Goal: Obtain resource: Download file/media

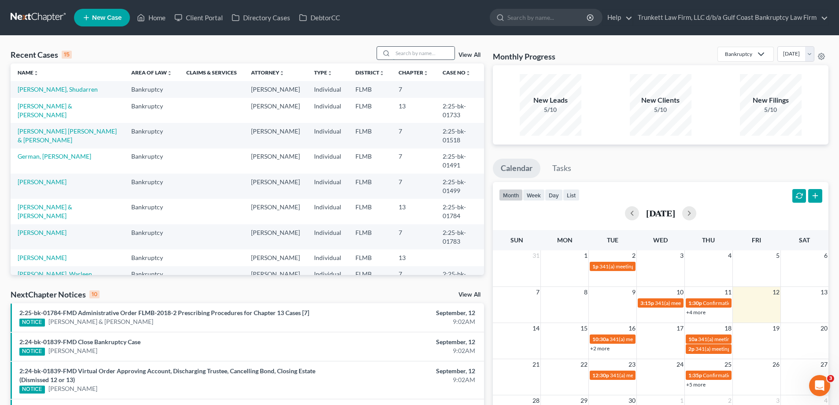
click at [416, 51] on input "search" at bounding box center [424, 53] width 62 height 13
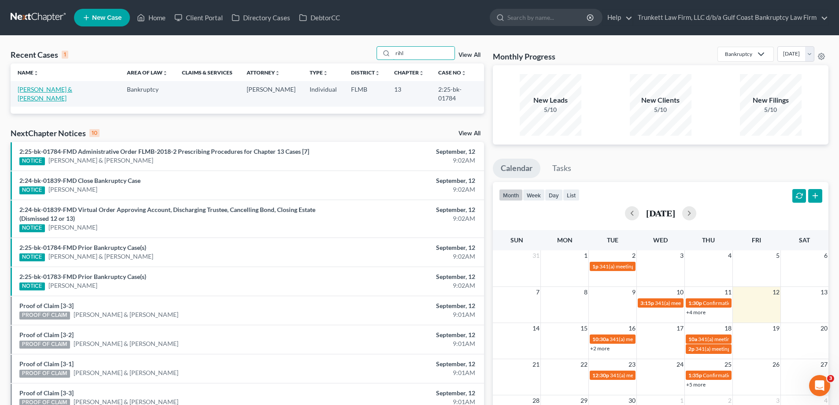
type input "rihl"
click at [52, 85] on link "[PERSON_NAME] & [PERSON_NAME]" at bounding box center [45, 93] width 55 height 16
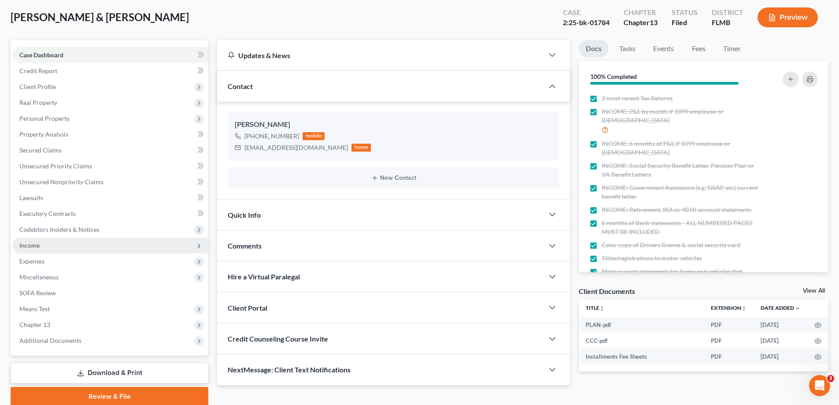
scroll to position [79, 0]
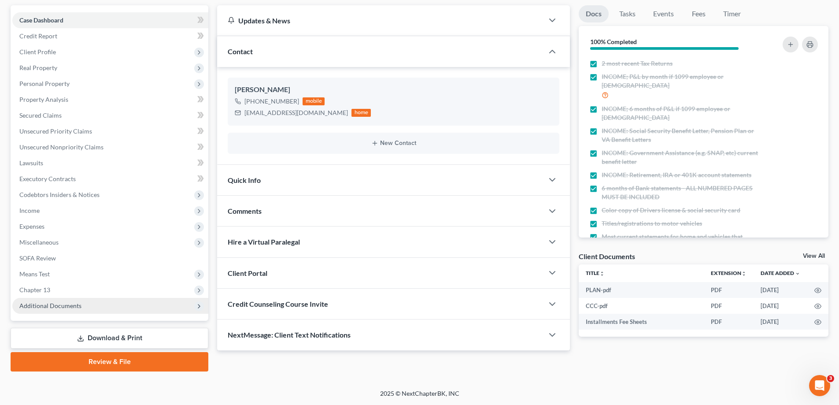
click at [51, 302] on span "Additional Documents" at bounding box center [50, 305] width 62 height 7
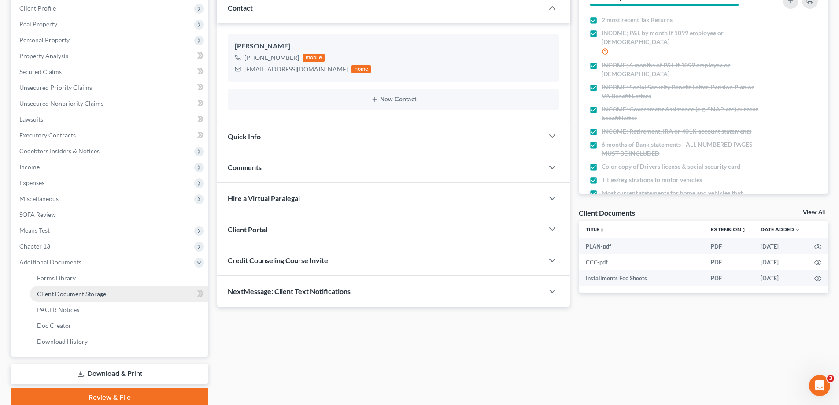
scroll to position [123, 0]
click at [75, 277] on link "Forms Library" at bounding box center [119, 277] width 178 height 16
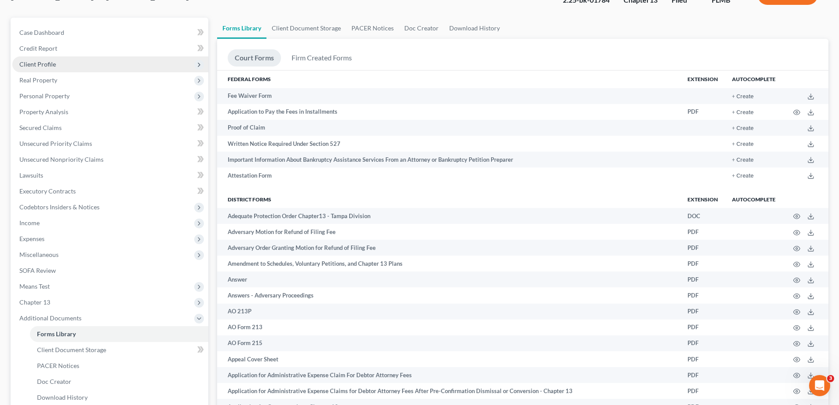
scroll to position [132, 0]
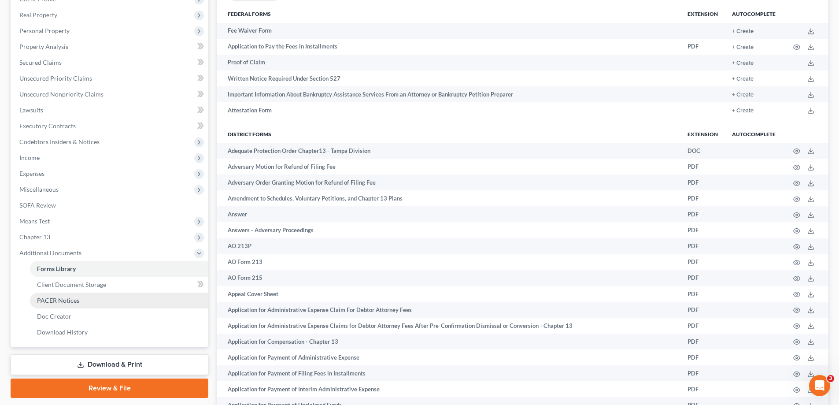
click at [66, 300] on span "PACER Notices" at bounding box center [58, 299] width 42 height 7
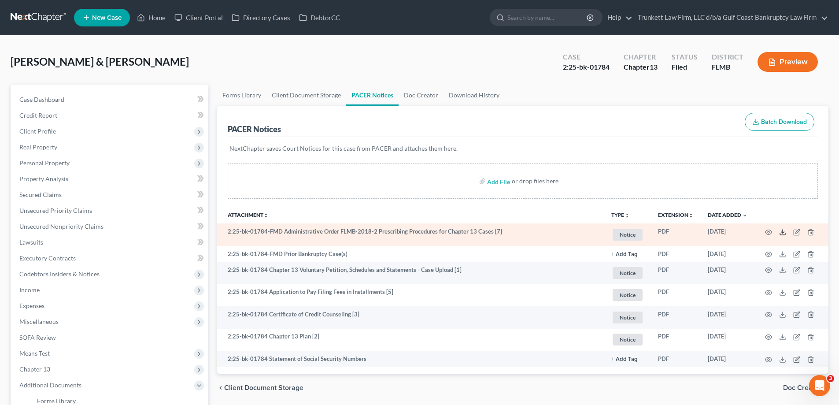
click at [784, 231] on icon at bounding box center [782, 232] width 7 height 7
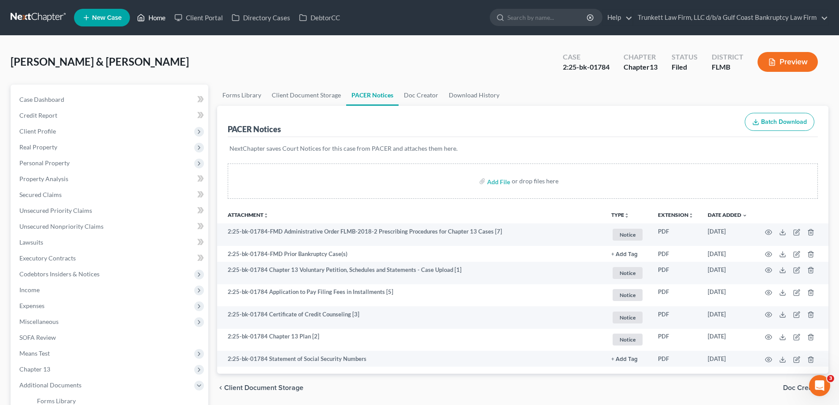
click at [163, 20] on link "Home" at bounding box center [151, 18] width 37 height 16
